Goal: Task Accomplishment & Management: Manage account settings

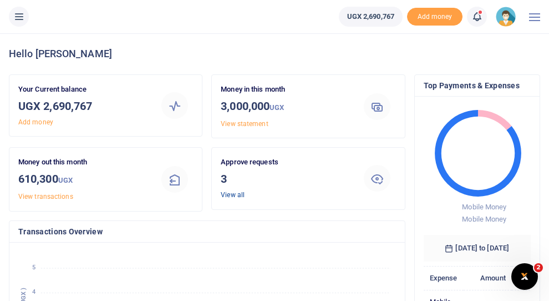
scroll to position [0, 1]
click at [234, 196] on link "View all" at bounding box center [233, 195] width 24 height 8
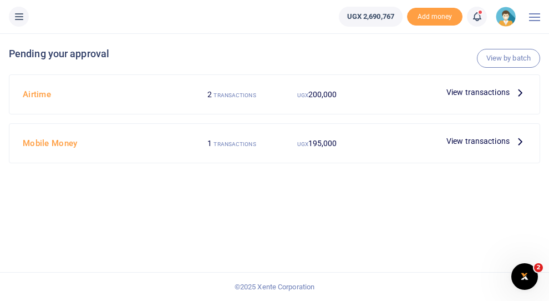
click at [487, 92] on span "View transactions" at bounding box center [478, 92] width 63 height 12
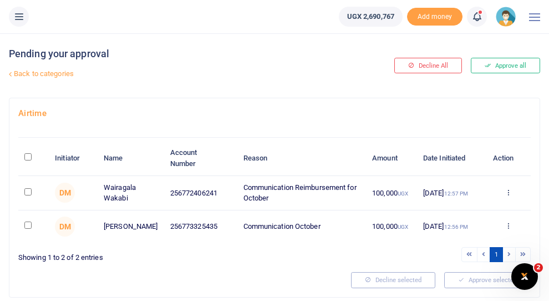
click at [29, 158] on input "\a \a : activate to sort column descending" at bounding box center [27, 156] width 7 height 7
checkbox input "true"
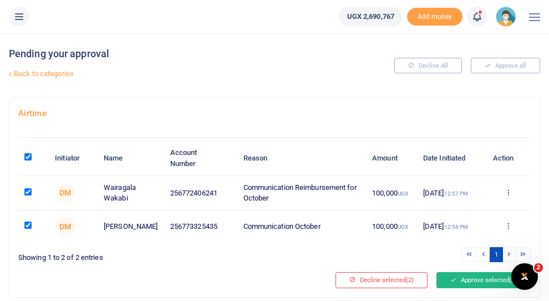
click at [470, 285] on button "Approve selected (2)" at bounding box center [484, 280] width 94 height 16
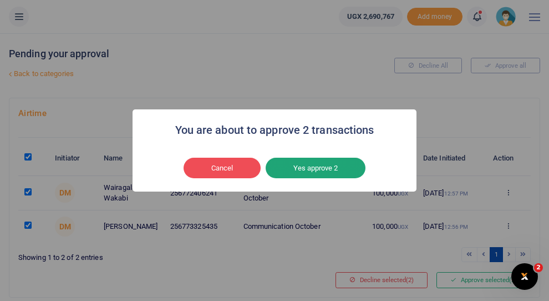
click at [307, 171] on button "Yes approve 2" at bounding box center [316, 168] width 100 height 21
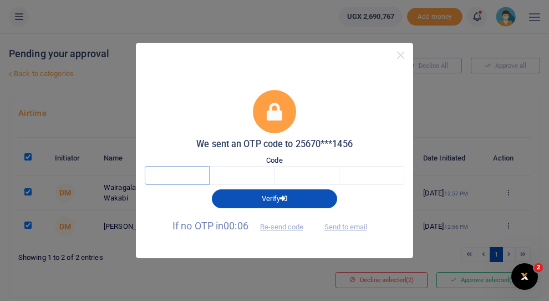
click at [184, 174] on input "text" at bounding box center [177, 175] width 65 height 19
type input "2"
type input "6"
type input "2"
type input "9"
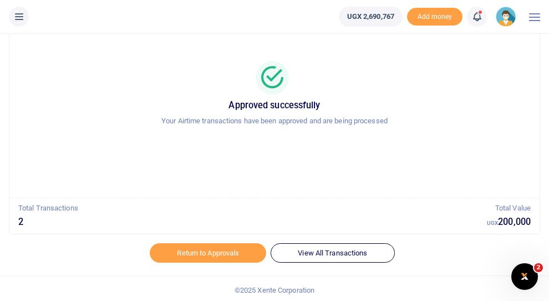
scroll to position [67, 0]
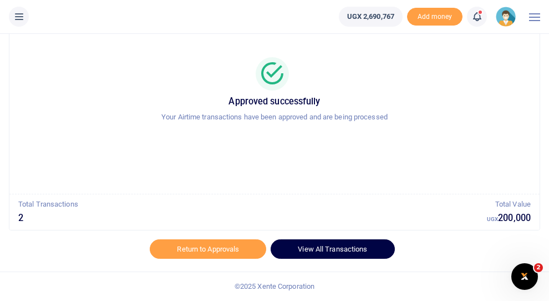
click at [327, 255] on link "View All Transactions" at bounding box center [333, 248] width 124 height 19
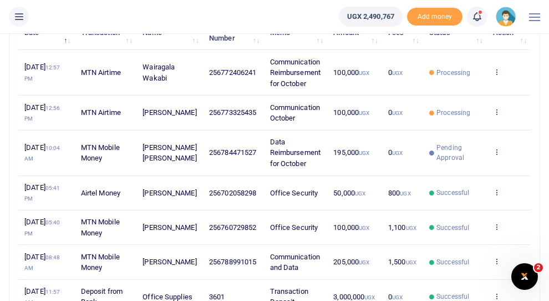
scroll to position [160, 0]
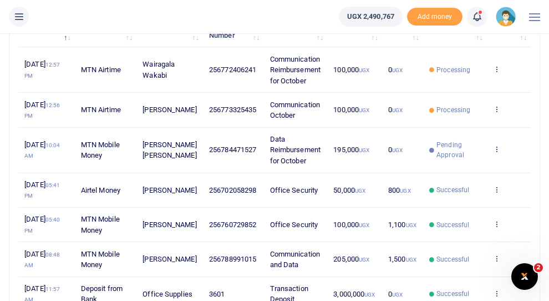
click at [497, 151] on icon at bounding box center [496, 149] width 7 height 8
click at [337, 151] on span "195,000 UGX" at bounding box center [351, 149] width 36 height 8
click at [469, 151] on span "Pending Approval" at bounding box center [459, 150] width 44 height 20
click at [495, 150] on icon at bounding box center [496, 149] width 7 height 8
click at [497, 150] on icon at bounding box center [496, 149] width 7 height 8
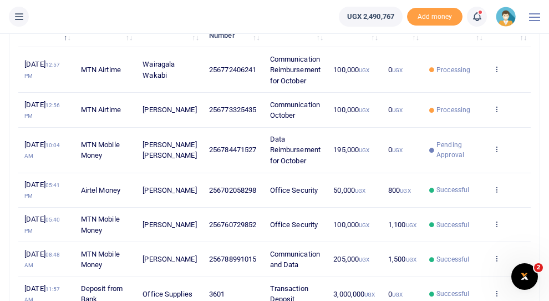
click at [345, 152] on span "195,000 UGX" at bounding box center [351, 149] width 36 height 8
click at [283, 152] on span "Data Reimbursement for October" at bounding box center [295, 150] width 50 height 30
click at [281, 151] on span "Data Reimbursement for October" at bounding box center [295, 150] width 50 height 30
click at [497, 151] on icon at bounding box center [496, 149] width 7 height 8
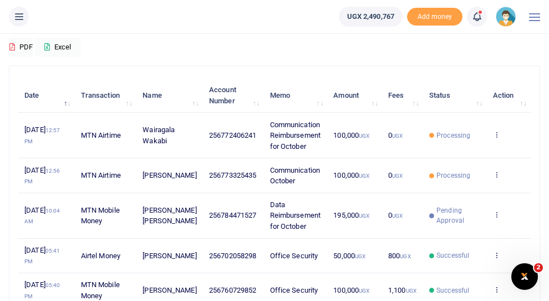
scroll to position [95, 0]
click at [498, 215] on icon at bounding box center [496, 214] width 7 height 8
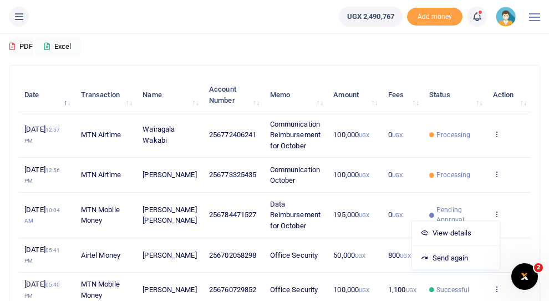
click at [163, 207] on span "Mwesige Peter Geoffrey" at bounding box center [170, 214] width 54 height 19
click at [280, 217] on span "Data Reimbursement for October" at bounding box center [295, 215] width 50 height 30
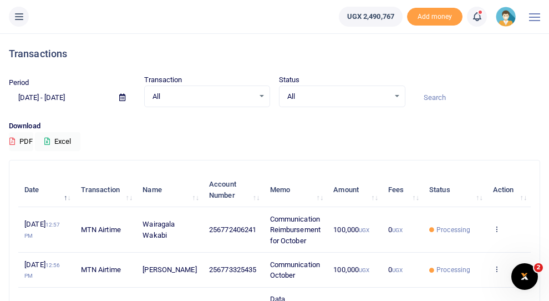
click at [505, 17] on img at bounding box center [506, 17] width 20 height 20
click at [487, 44] on link "Switch accounts" at bounding box center [476, 41] width 88 height 16
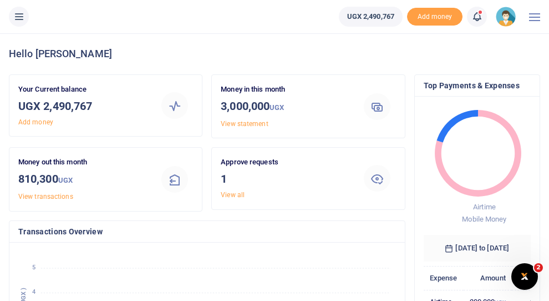
scroll to position [0, 1]
click at [230, 196] on link "View all" at bounding box center [233, 195] width 24 height 8
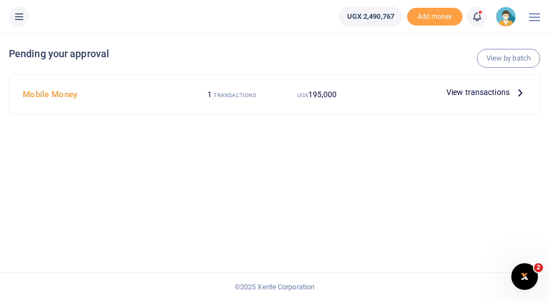
click at [477, 93] on span "View transactions" at bounding box center [478, 92] width 63 height 12
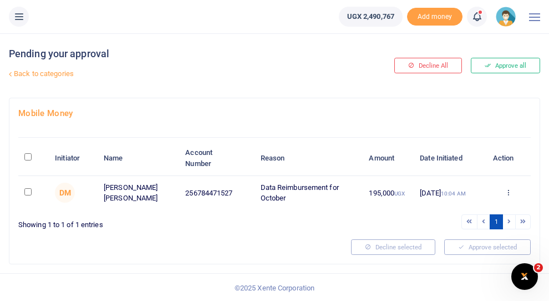
click at [29, 158] on input "\a \a : activate to sort column descending" at bounding box center [27, 156] width 7 height 7
checkbox input "true"
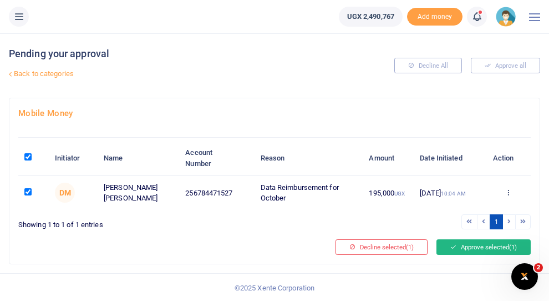
click at [481, 251] on button "Approve selected (1)" at bounding box center [484, 247] width 94 height 16
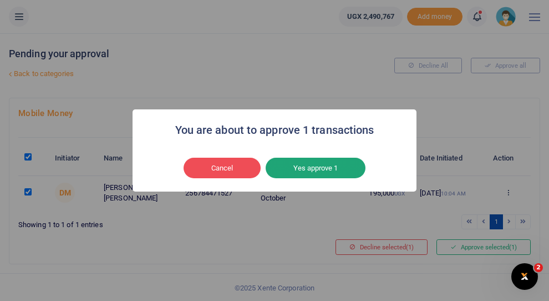
click at [314, 172] on button "Yes approve 1" at bounding box center [316, 168] width 100 height 21
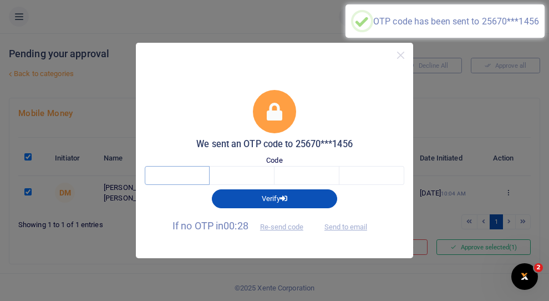
click at [179, 178] on input "text" at bounding box center [177, 175] width 65 height 19
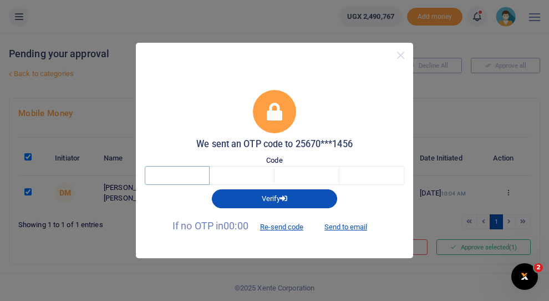
click at [193, 173] on input "text" at bounding box center [177, 175] width 65 height 19
type input "8"
type input "1"
type input "4"
type input "6"
